Goal: Task Accomplishment & Management: Use online tool/utility

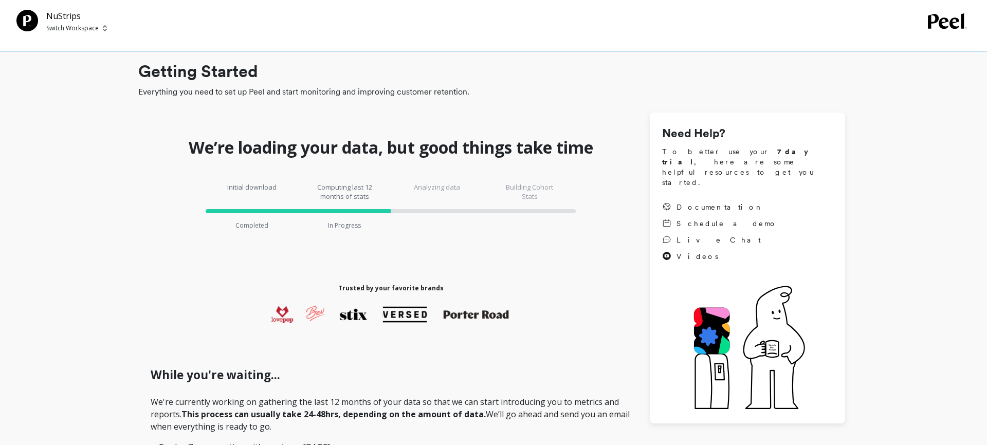
click at [750, 156] on span "To better use your 7 day trial , here are some helpful resources to get you sta…" at bounding box center [747, 166] width 171 height 41
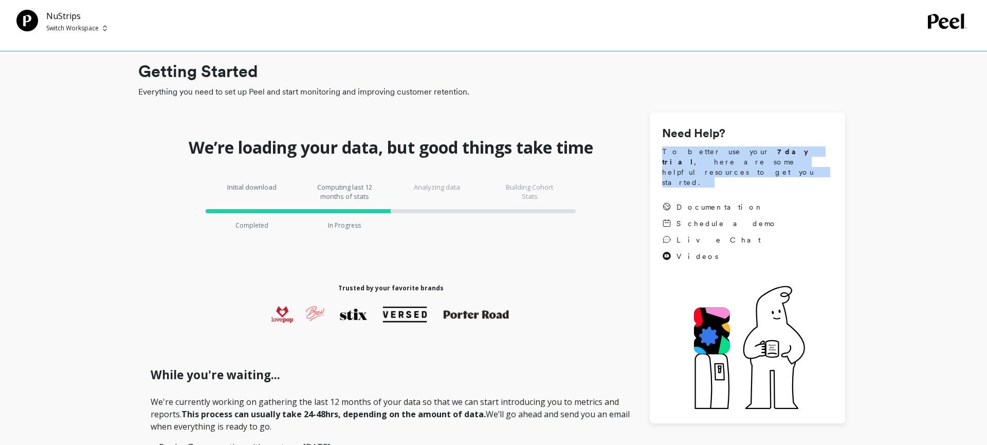
click at [750, 157] on span "To better use your 7 day trial , here are some helpful resources to get you sta…" at bounding box center [747, 166] width 171 height 41
click at [694, 162] on span "To better use your 7 day trial , here are some helpful resources to get you sta…" at bounding box center [747, 166] width 171 height 41
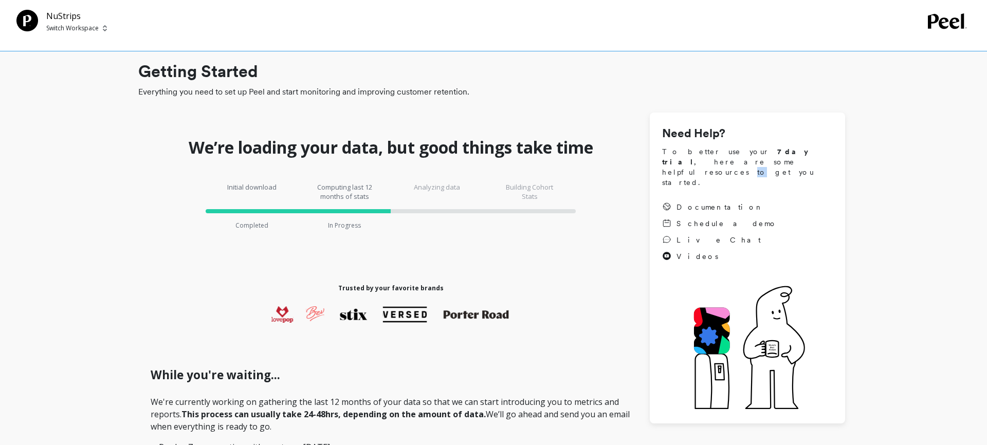
click at [694, 162] on span "To better use your 7 day trial , here are some helpful resources to get you sta…" at bounding box center [747, 166] width 171 height 41
click at [761, 163] on span "To better use your 7 day trial , here are some helpful resources to get you sta…" at bounding box center [747, 166] width 171 height 41
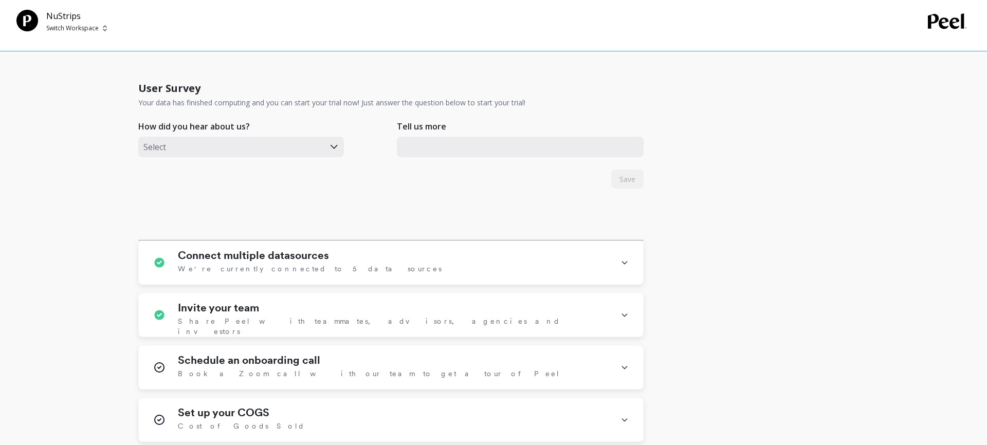
scroll to position [552, 0]
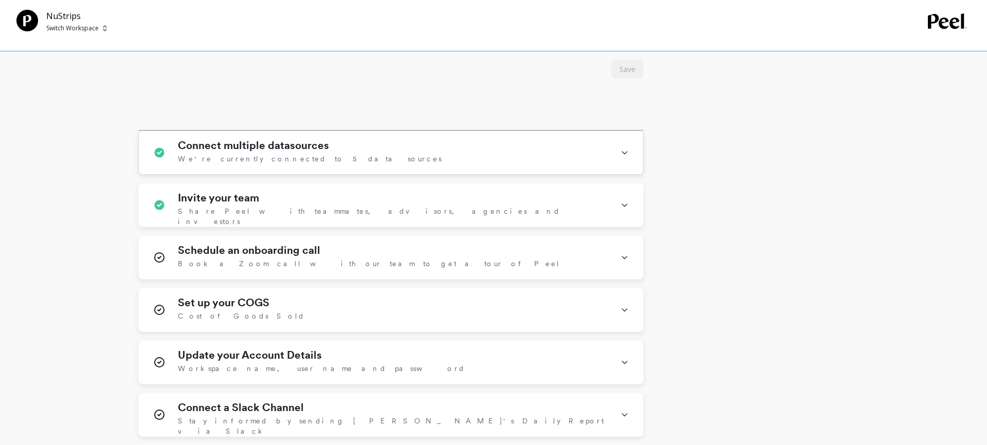
click at [623, 153] on icon at bounding box center [624, 153] width 5 height 3
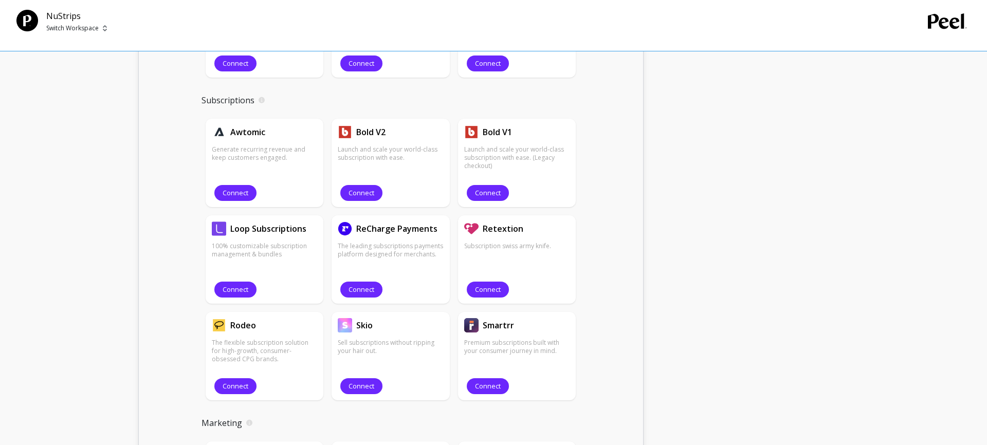
scroll to position [1209, 0]
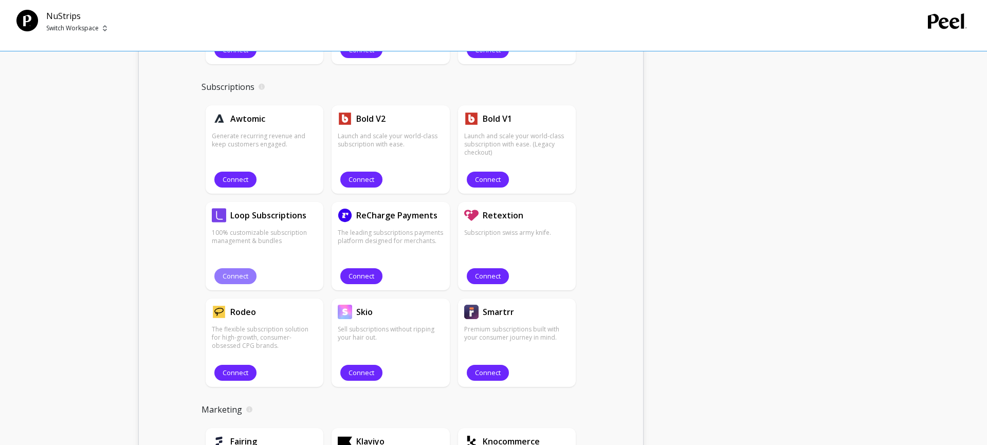
click at [243, 280] on span "Connect" at bounding box center [236, 276] width 26 height 10
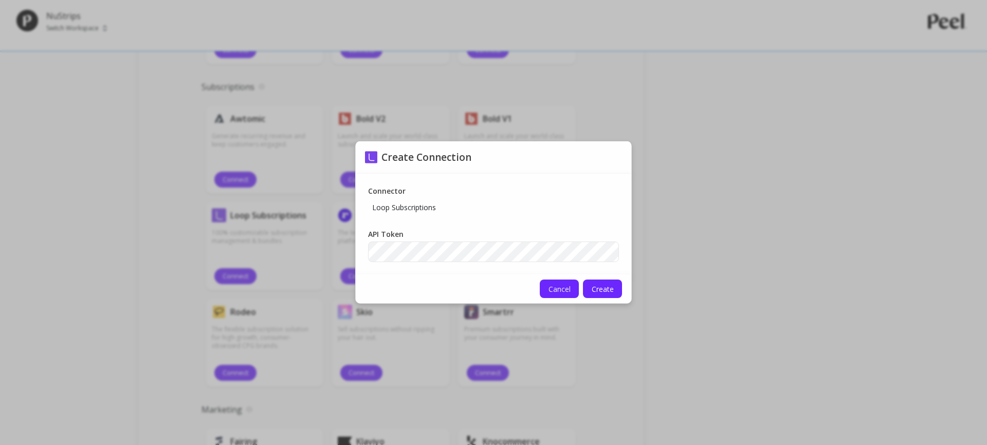
click at [563, 288] on span "Cancel" at bounding box center [559, 289] width 22 height 10
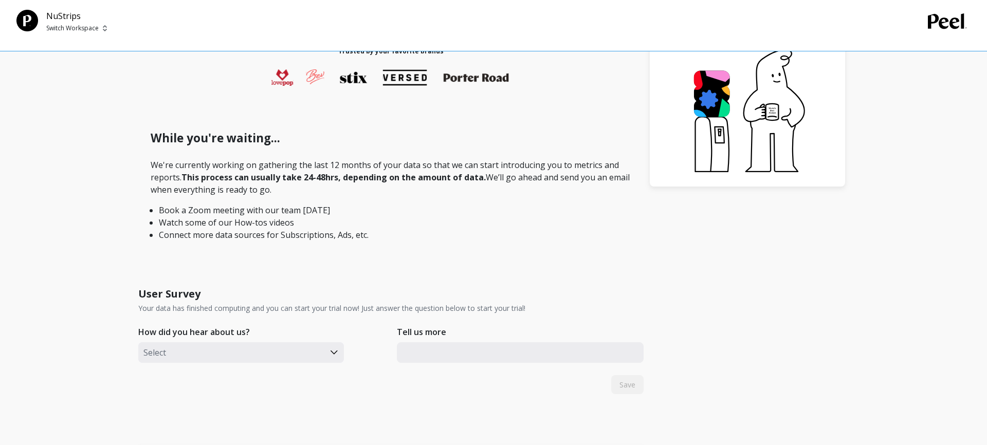
scroll to position [0, 0]
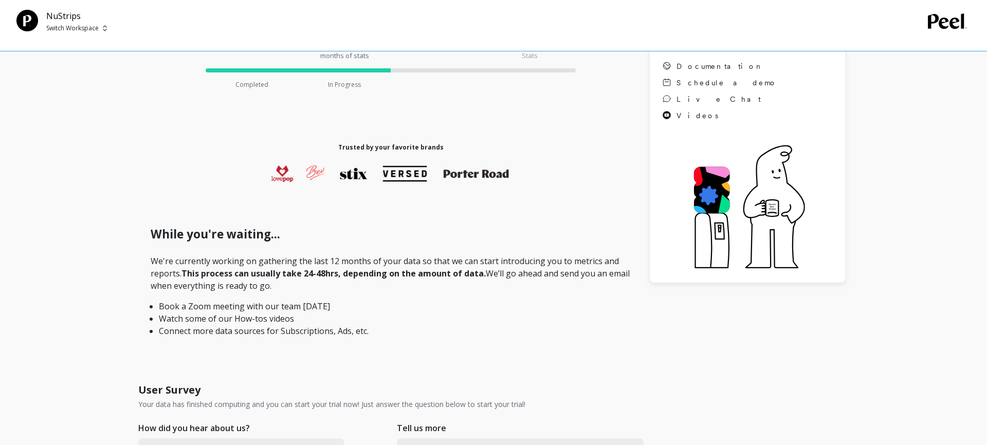
scroll to position [187, 0]
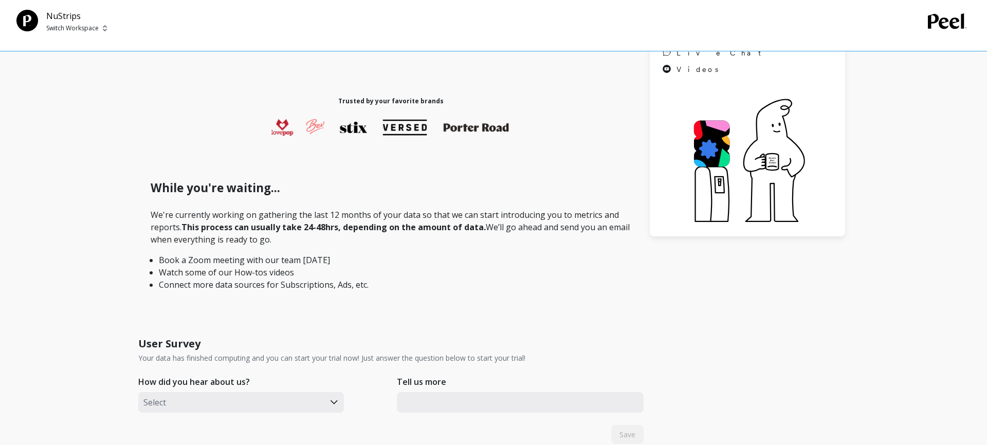
click at [314, 231] on strong "This process can usually take 24-48hrs, depending on the amount of data." at bounding box center [333, 227] width 304 height 11
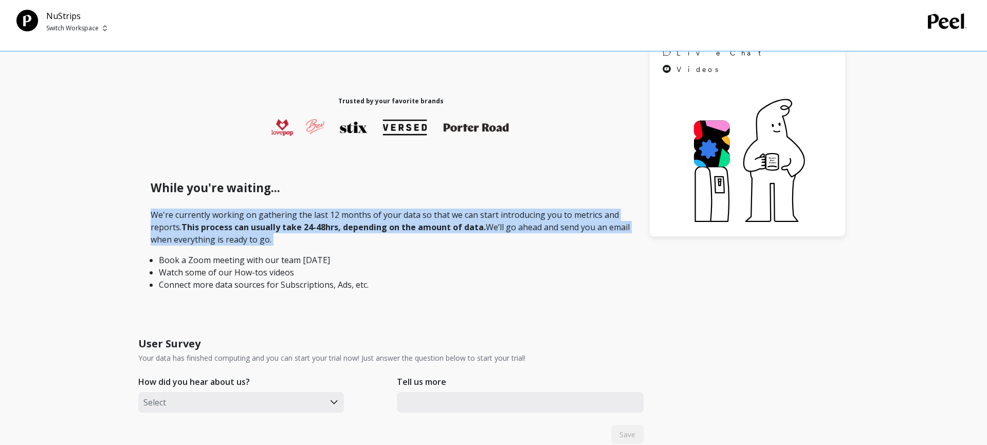
click at [314, 231] on strong "This process can usually take 24-48hrs, depending on the amount of data." at bounding box center [333, 227] width 304 height 11
click at [345, 230] on strong "This process can usually take 24-48hrs, depending on the amount of data." at bounding box center [333, 227] width 304 height 11
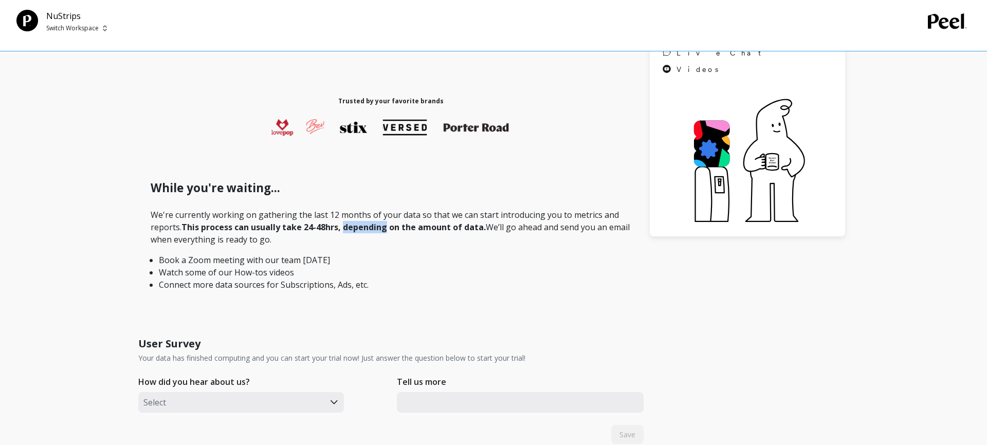
click at [345, 230] on strong "This process can usually take 24-48hrs, depending on the amount of data." at bounding box center [333, 227] width 304 height 11
click at [376, 229] on strong "This process can usually take 24-48hrs, depending on the amount of data." at bounding box center [333, 227] width 304 height 11
click at [261, 238] on p "We're currently working on gathering the last 12 months of your data so that we…" at bounding box center [391, 250] width 481 height 82
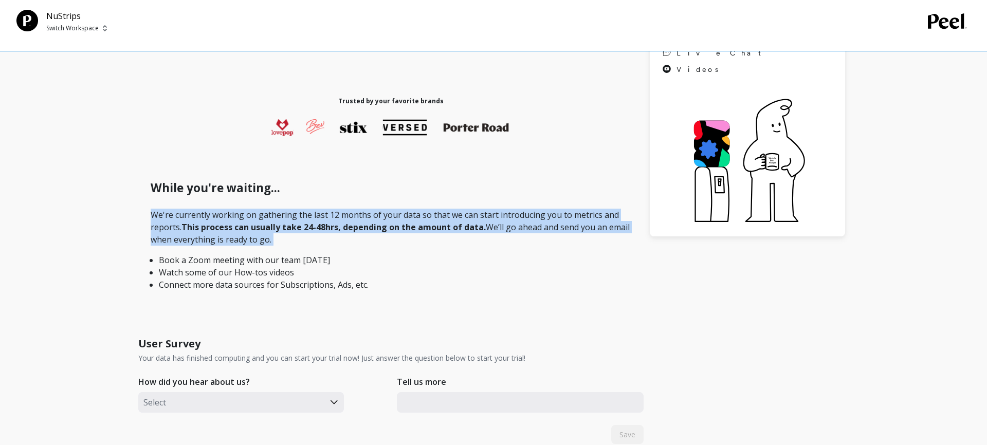
click at [261, 238] on p "We're currently working on gathering the last 12 months of your data so that we…" at bounding box center [391, 250] width 481 height 82
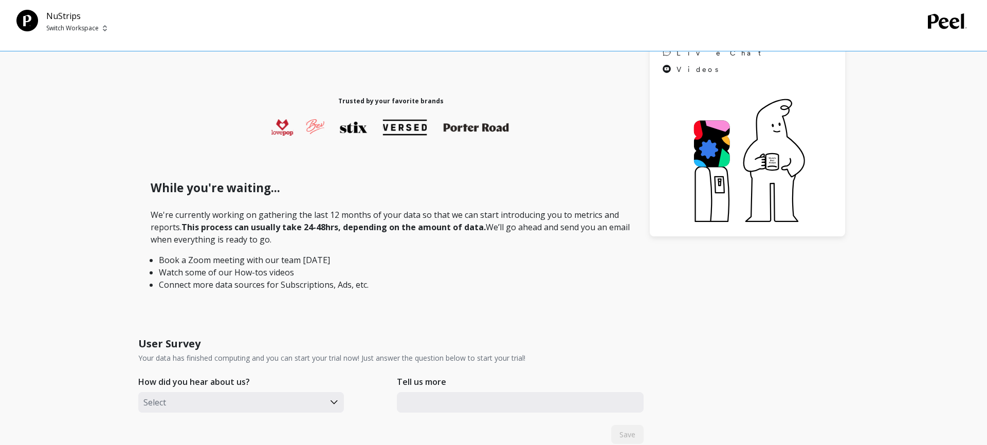
click at [247, 257] on li "Book a Zoom meeting with our team [DATE]" at bounding box center [391, 260] width 464 height 12
click at [247, 273] on li "Watch some of our How-tos videos" at bounding box center [391, 272] width 464 height 12
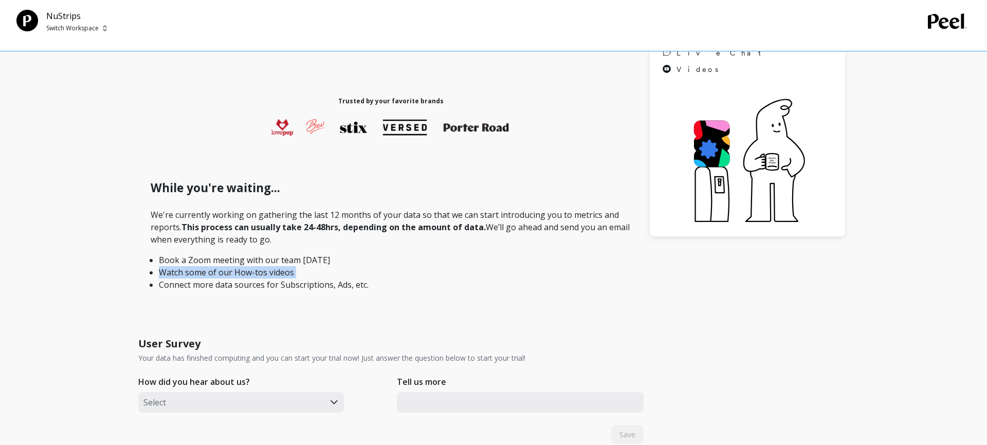
click at [247, 273] on li "Watch some of our How-tos videos" at bounding box center [391, 272] width 464 height 12
click at [299, 276] on li "Watch some of our How-tos videos" at bounding box center [391, 272] width 464 height 12
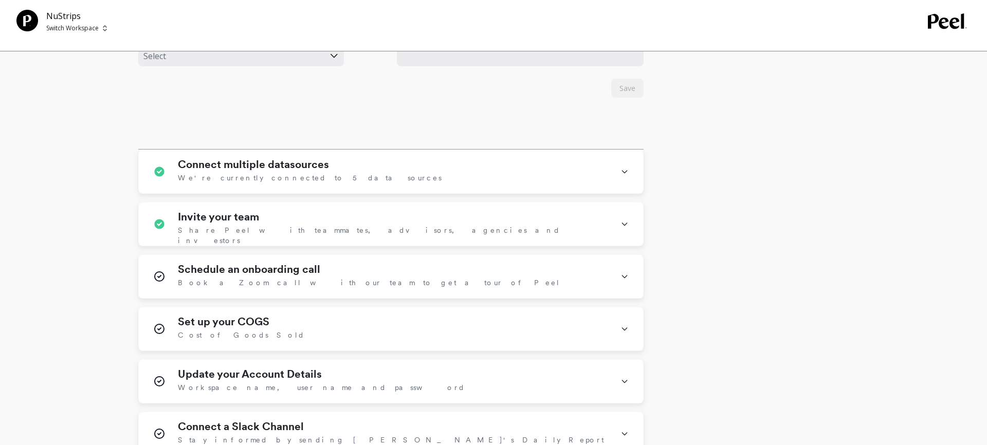
scroll to position [633, 0]
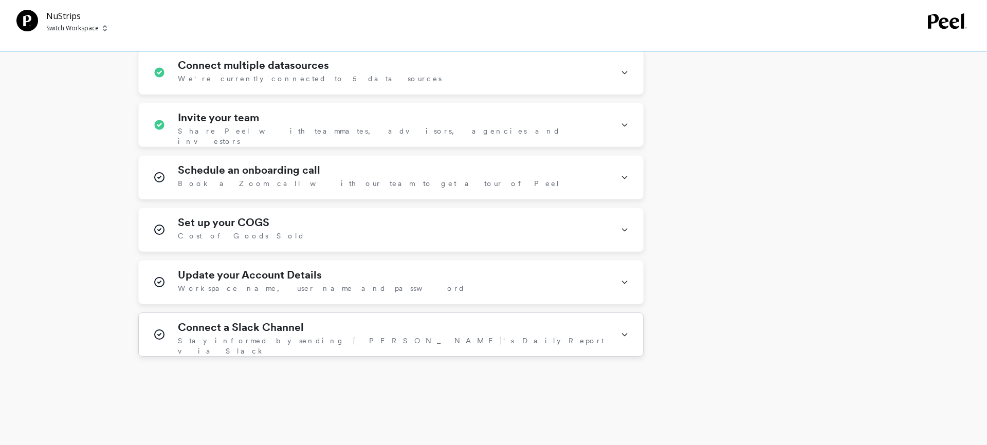
click at [624, 338] on icon at bounding box center [624, 334] width 8 height 27
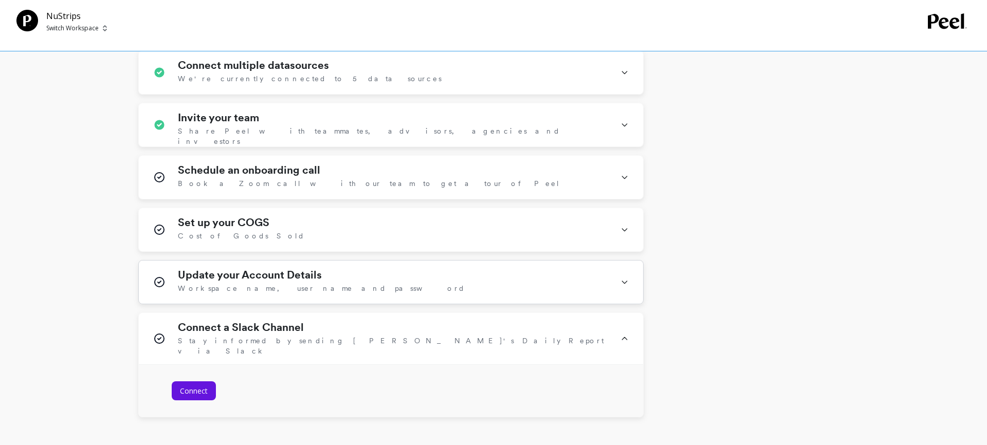
click at [276, 279] on h1 "Update your Account Details" at bounding box center [250, 275] width 144 height 12
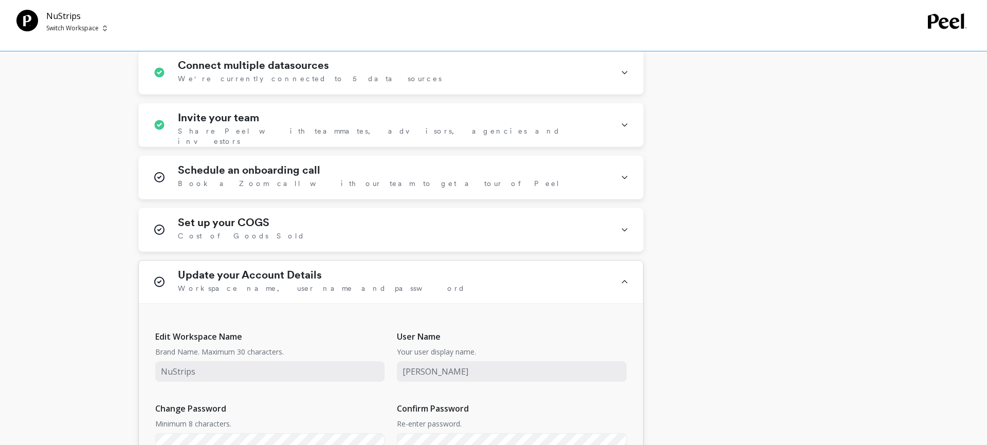
scroll to position [668, 0]
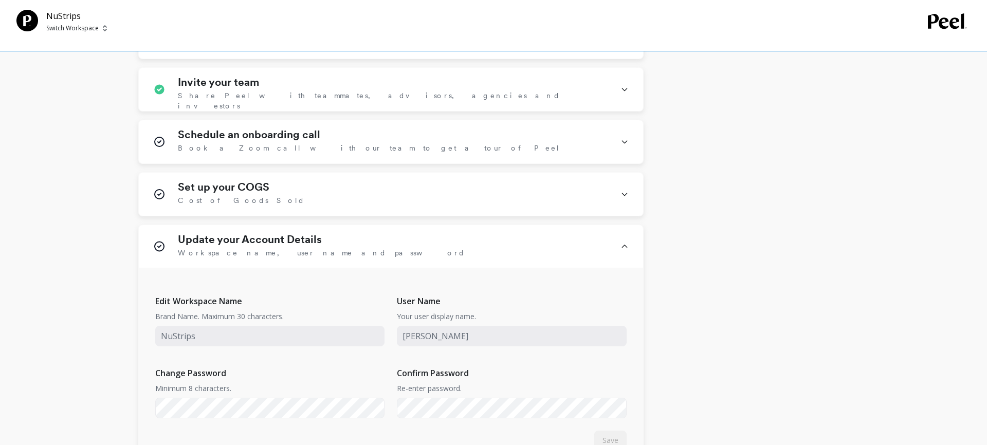
click at [732, 289] on div "We’re loading your data, but good things take time Initial download Completed C…" at bounding box center [491, 11] width 707 height 1135
click at [740, 273] on div "We’re loading your data, but good things take time Initial download Completed C…" at bounding box center [491, 11] width 707 height 1135
